Goal: Task Accomplishment & Management: Use online tool/utility

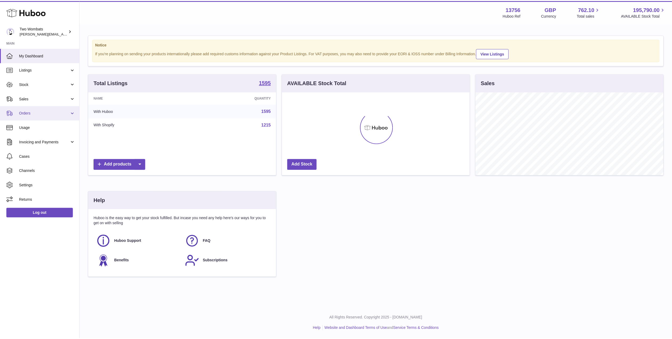
scroll to position [266454, 266350]
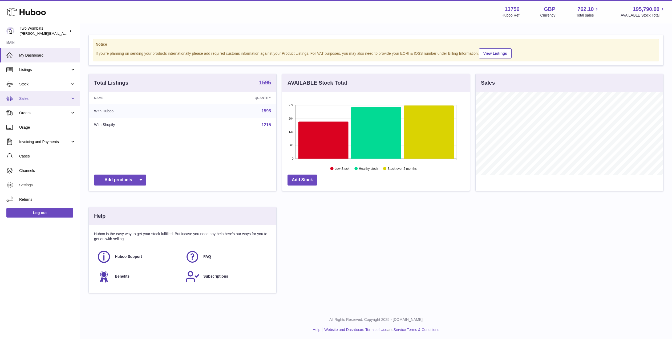
click at [71, 100] on link "Sales" at bounding box center [40, 98] width 80 height 14
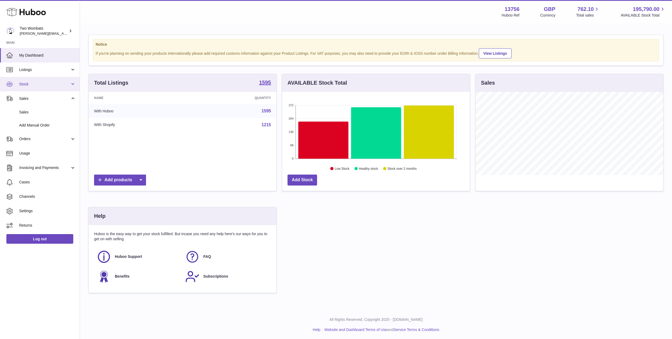
click at [74, 81] on link "Stock" at bounding box center [40, 84] width 80 height 14
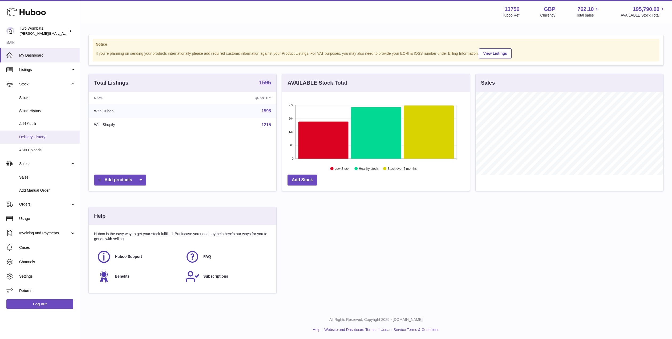
click at [43, 140] on link "Delivery History" at bounding box center [40, 136] width 80 height 13
click at [41, 150] on span "ASN Uploads" at bounding box center [47, 149] width 57 height 5
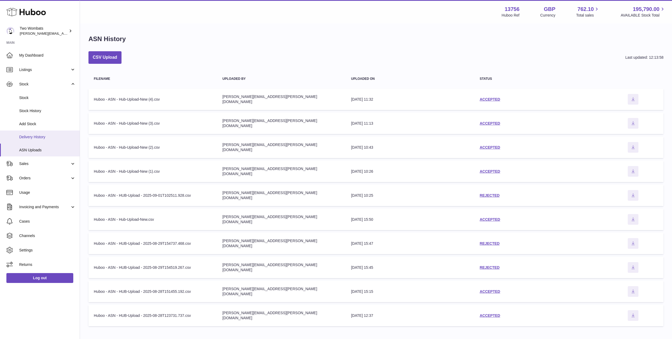
click at [38, 135] on span "Delivery History" at bounding box center [47, 136] width 57 height 5
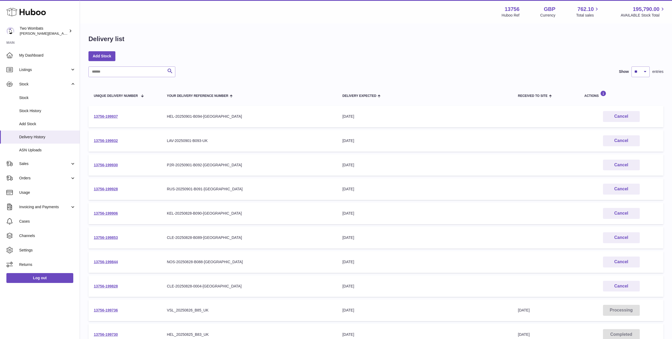
drag, startPoint x: 118, startPoint y: 262, endPoint x: 93, endPoint y: 262, distance: 25.6
click at [93, 262] on td "13756-199844" at bounding box center [124, 262] width 73 height 22
copy link "13756-199844"
click at [110, 261] on link "13756-199844" at bounding box center [106, 261] width 24 height 4
click at [101, 212] on link "13756-199906" at bounding box center [106, 213] width 24 height 4
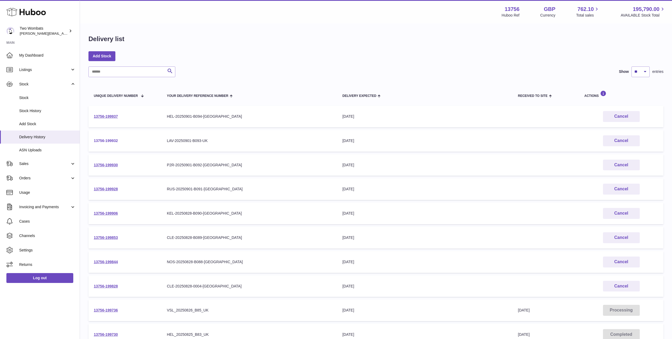
click at [108, 142] on link "13756-199932" at bounding box center [106, 140] width 24 height 4
click at [113, 284] on link "13756-199828" at bounding box center [106, 286] width 24 height 4
click at [102, 188] on link "13756-199928" at bounding box center [106, 189] width 24 height 4
click at [111, 117] on link "13756-199937" at bounding box center [106, 116] width 24 height 4
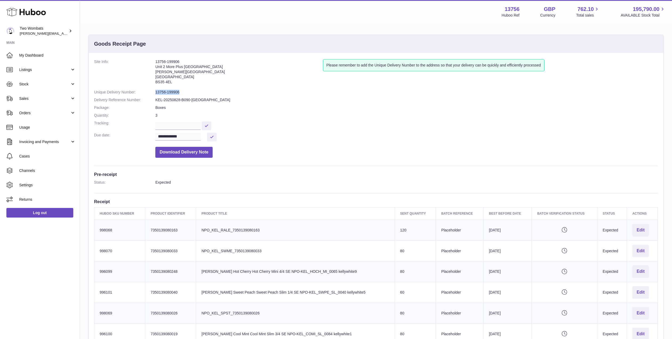
drag, startPoint x: 180, startPoint y: 92, endPoint x: 156, endPoint y: 91, distance: 24.0
click at [156, 91] on dd "13756-199906" at bounding box center [406, 92] width 503 height 5
copy dd "13756-199906"
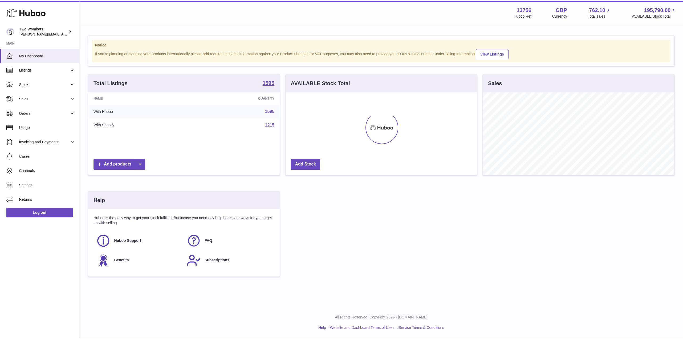
scroll to position [266454, 266346]
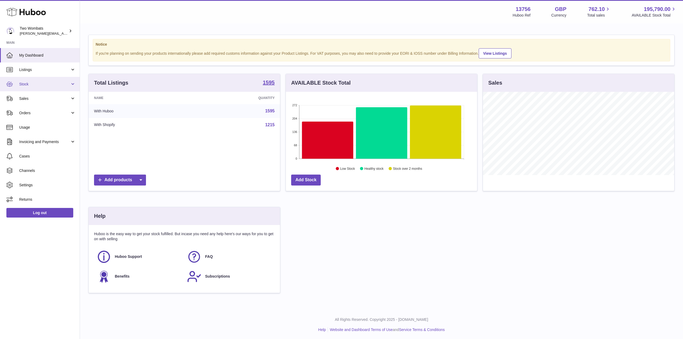
click at [65, 83] on span "Stock" at bounding box center [44, 84] width 51 height 5
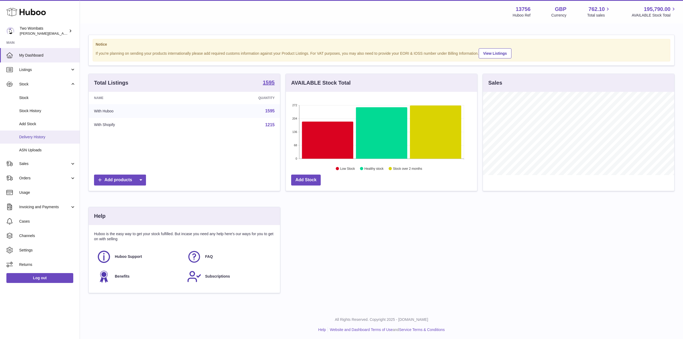
click at [49, 133] on link "Delivery History" at bounding box center [40, 136] width 80 height 13
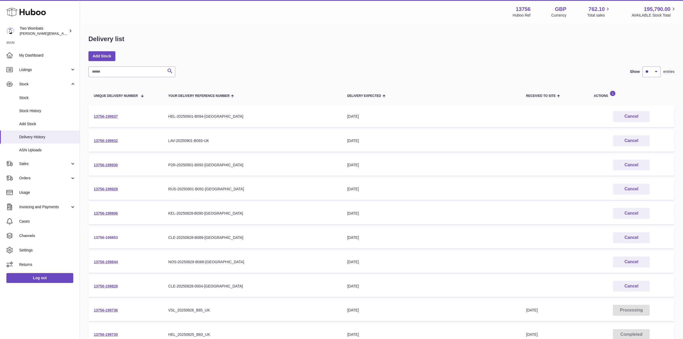
click at [106, 237] on link "13756-199853" at bounding box center [106, 237] width 24 height 4
click at [107, 117] on link "13756-199937" at bounding box center [106, 116] width 24 height 4
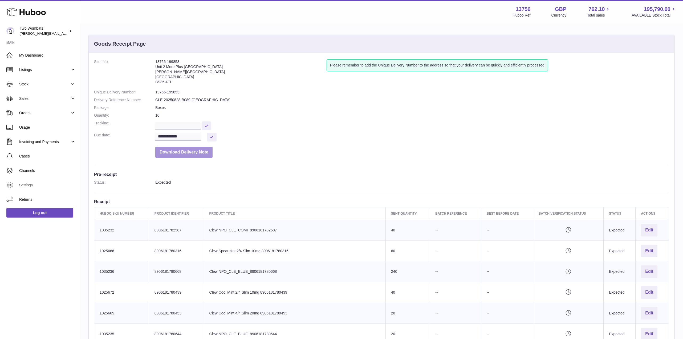
click at [189, 153] on button "Download Delivery Note" at bounding box center [183, 152] width 57 height 11
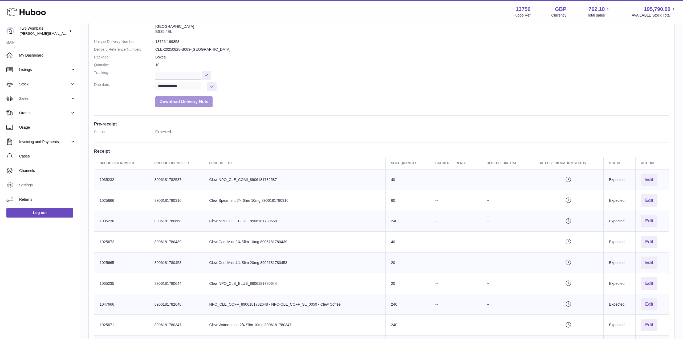
scroll to position [51, 0]
click at [394, 95] on dd "Download Delivery Note" at bounding box center [412, 100] width 514 height 14
click at [395, 238] on td "Sent Quantity 40" at bounding box center [408, 241] width 44 height 21
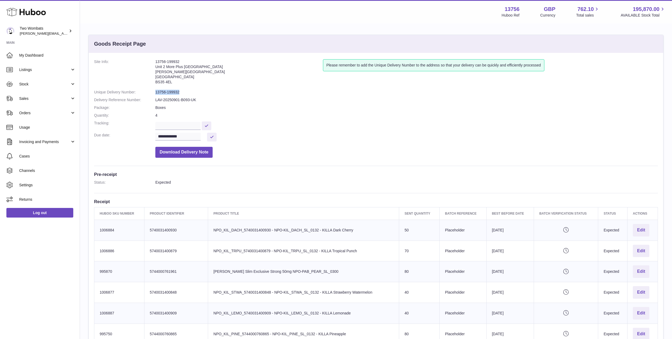
drag, startPoint x: 179, startPoint y: 92, endPoint x: 154, endPoint y: 91, distance: 25.1
click at [154, 91] on dl "**********" at bounding box center [376, 109] width 564 height 101
copy dl "13756-199932"
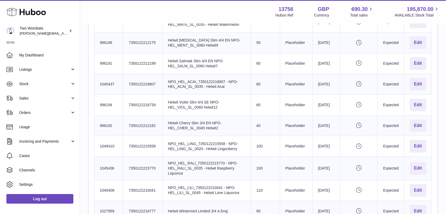
scroll to position [485, 0]
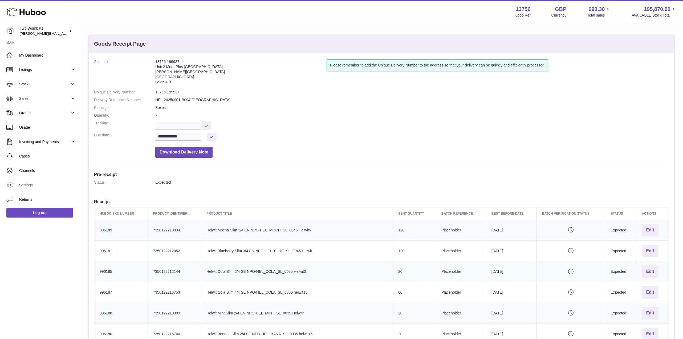
scroll to position [30, 0]
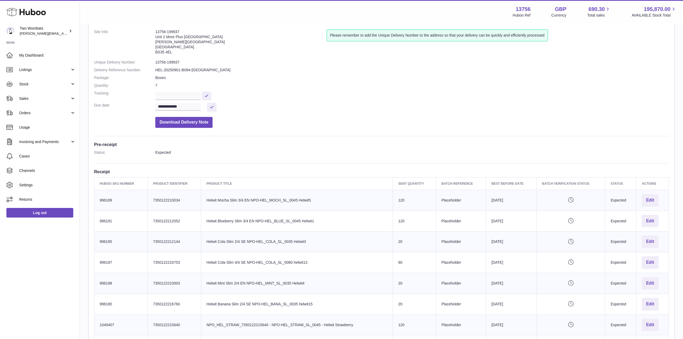
click at [315, 245] on td "Product title Helwit Cola Slim 2/4 SE NPO-HEL_COLA_SL_0035 Helwit3" at bounding box center [297, 241] width 192 height 21
drag, startPoint x: 179, startPoint y: 61, endPoint x: 154, endPoint y: 63, distance: 25.4
click at [154, 63] on dl "**********" at bounding box center [381, 79] width 575 height 101
copy dl "13756-199937"
click at [73, 83] on link "Stock" at bounding box center [40, 84] width 80 height 14
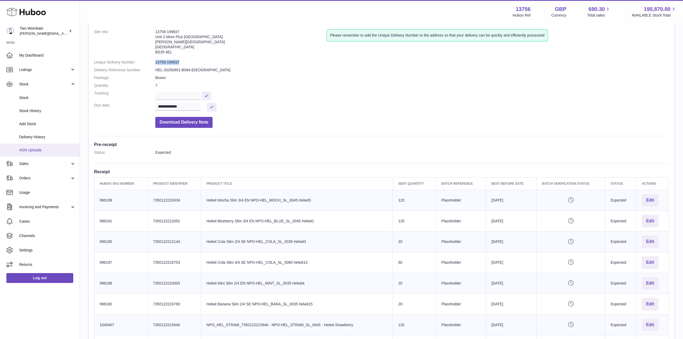
click at [57, 148] on span "ASN Uploads" at bounding box center [47, 149] width 57 height 5
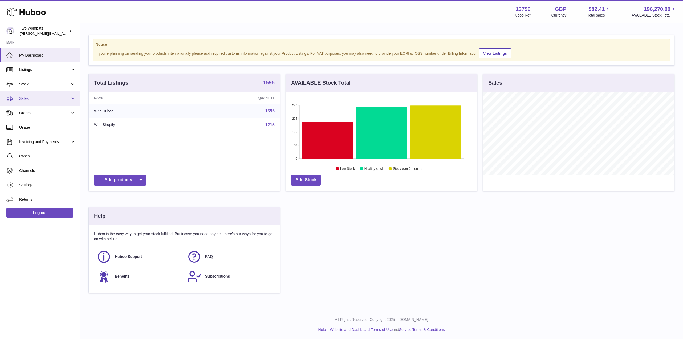
scroll to position [266454, 266346]
click at [73, 97] on link "Sales" at bounding box center [40, 98] width 80 height 14
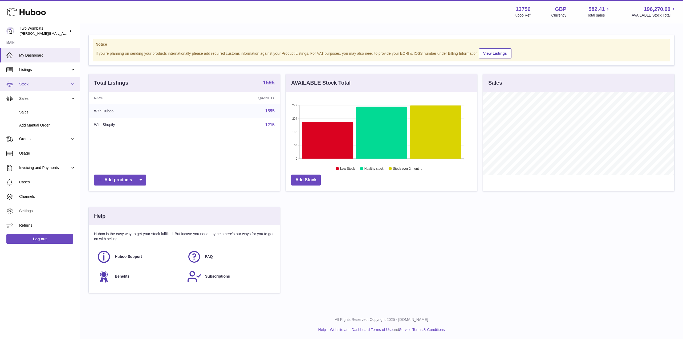
click at [74, 82] on link "Stock" at bounding box center [40, 84] width 80 height 14
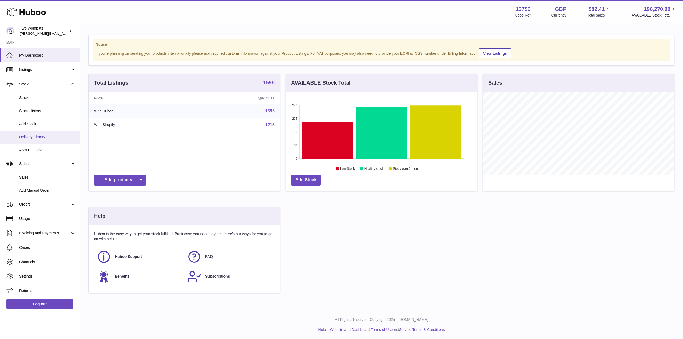
click at [50, 139] on link "Delivery History" at bounding box center [40, 136] width 80 height 13
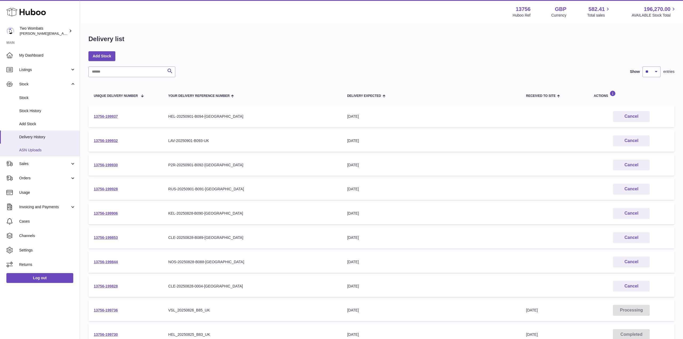
click at [41, 149] on span "ASN Uploads" at bounding box center [47, 149] width 57 height 5
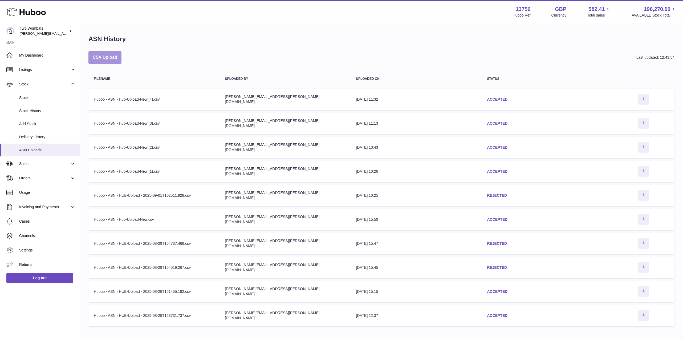
click at [110, 55] on button "CSV Upload" at bounding box center [104, 57] width 33 height 13
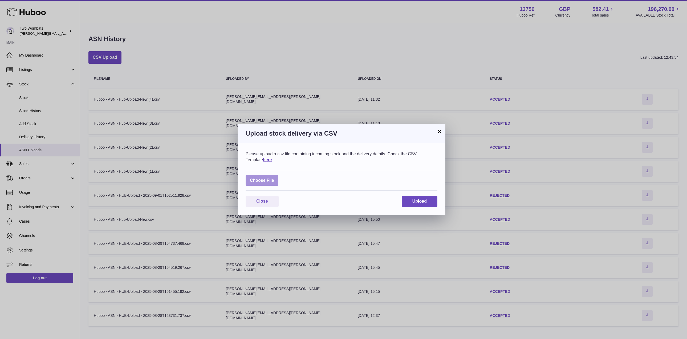
click at [259, 183] on label at bounding box center [262, 180] width 33 height 11
click at [274, 178] on input "file" at bounding box center [274, 178] width 0 height 0
type input "**********"
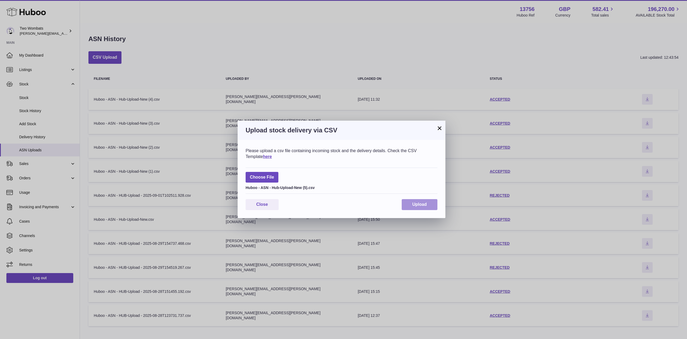
click at [408, 205] on button "Upload" at bounding box center [420, 204] width 36 height 11
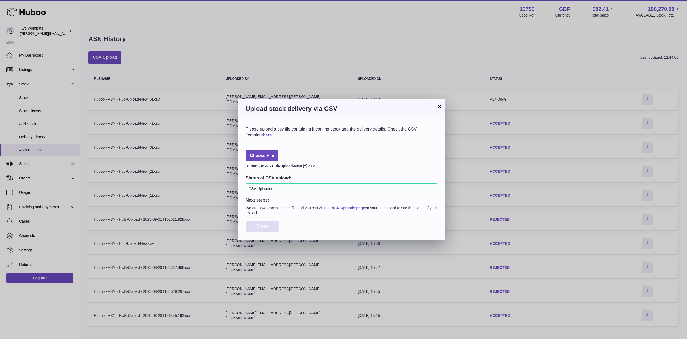
click at [272, 228] on button "Close" at bounding box center [262, 226] width 33 height 11
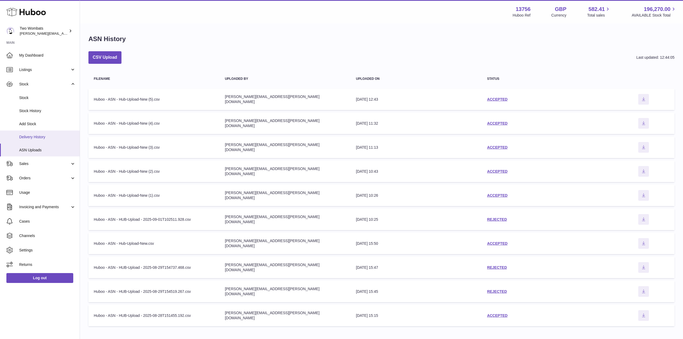
click at [42, 132] on link "Delivery History" at bounding box center [40, 136] width 80 height 13
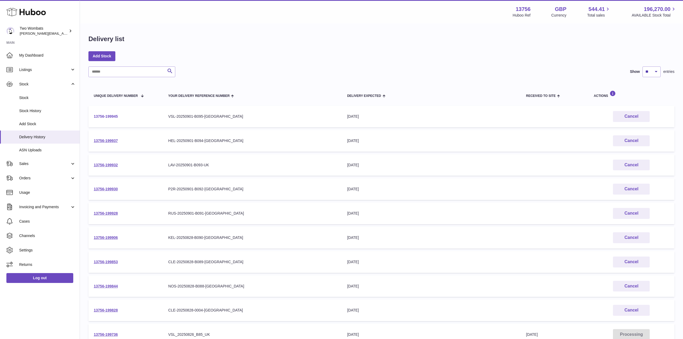
click at [109, 118] on link "13756-199945" at bounding box center [106, 116] width 24 height 4
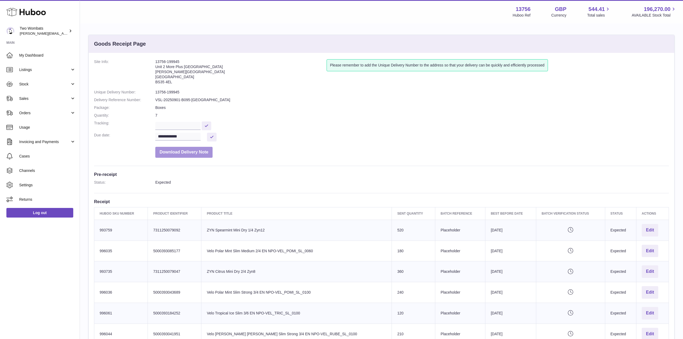
click at [186, 155] on button "Download Delivery Note" at bounding box center [183, 152] width 57 height 11
click at [190, 154] on button "Download Delivery Note" at bounding box center [183, 152] width 57 height 11
